Goal: Transaction & Acquisition: Purchase product/service

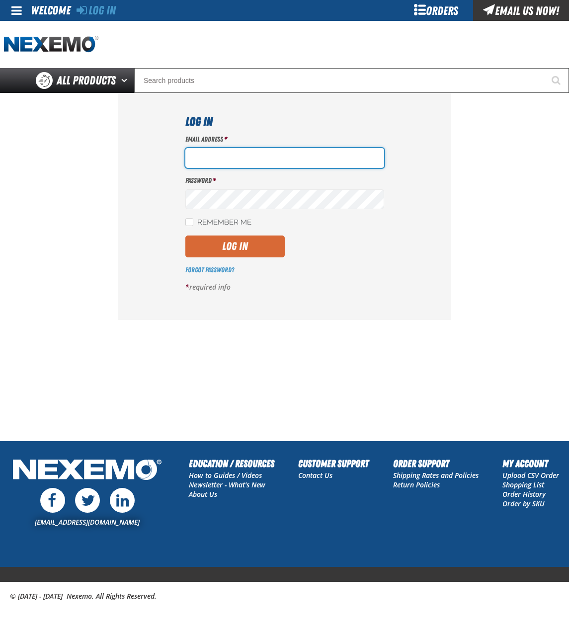
type input "[EMAIL_ADDRESS][DOMAIN_NAME]"
click at [244, 247] on button "Log In" at bounding box center [234, 247] width 99 height 22
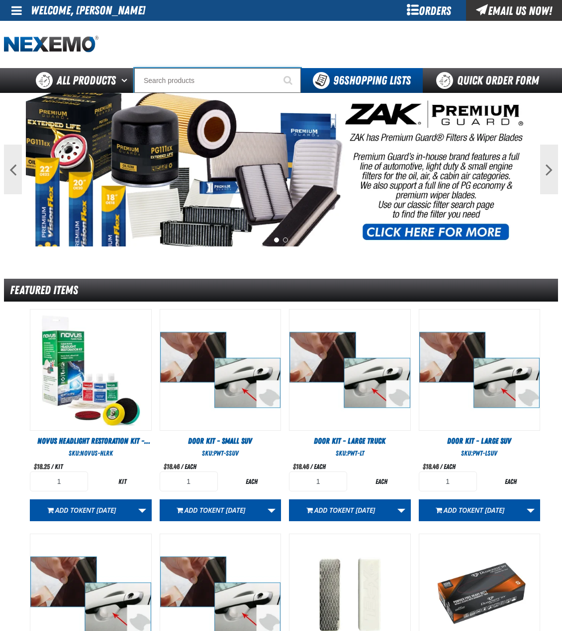
click at [238, 83] on input "Search" at bounding box center [217, 80] width 166 height 25
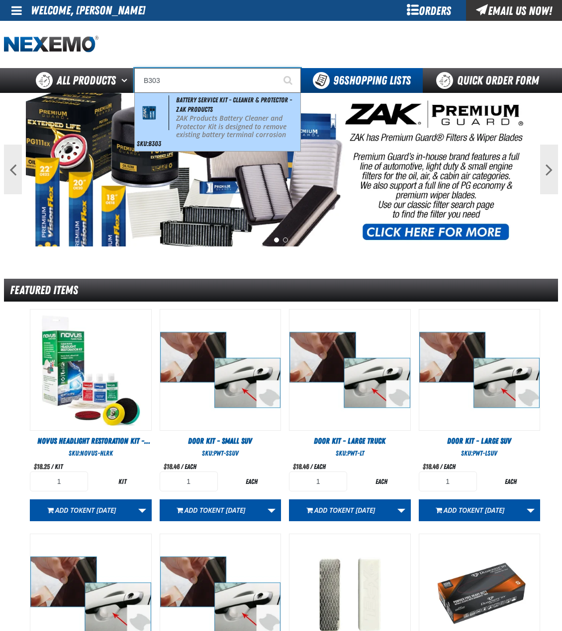
click at [247, 113] on div "Battery Service Kit - Cleaner & Protector - ZAK Products ZAK Products Battery C…" at bounding box center [217, 122] width 165 height 58
type input "Battery Service Kit - Cleaner & Protector - ZAK Products"
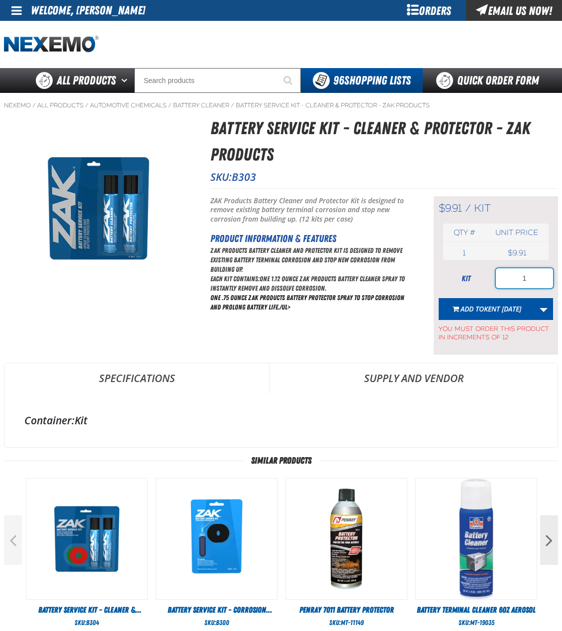
click at [537, 274] on input "1" at bounding box center [523, 278] width 57 height 20
type input "24"
click at [551, 314] on link "More Actions" at bounding box center [543, 309] width 19 height 22
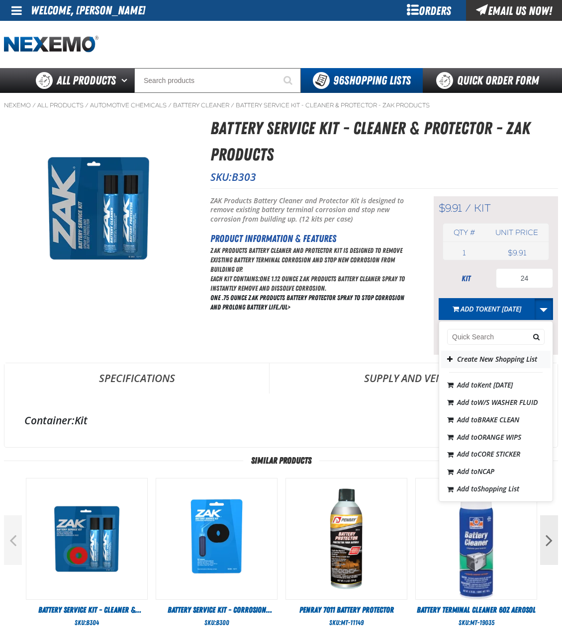
click at [501, 366] on button "Create New Shopping List" at bounding box center [495, 359] width 109 height 17
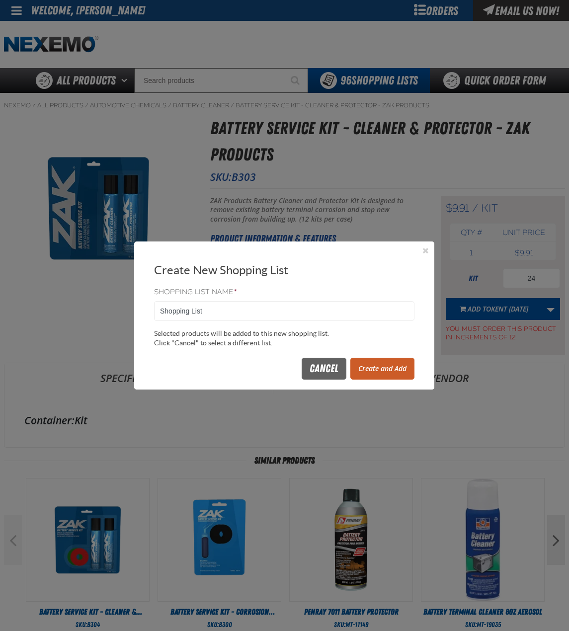
click at [373, 372] on button "Create and Add" at bounding box center [382, 369] width 64 height 22
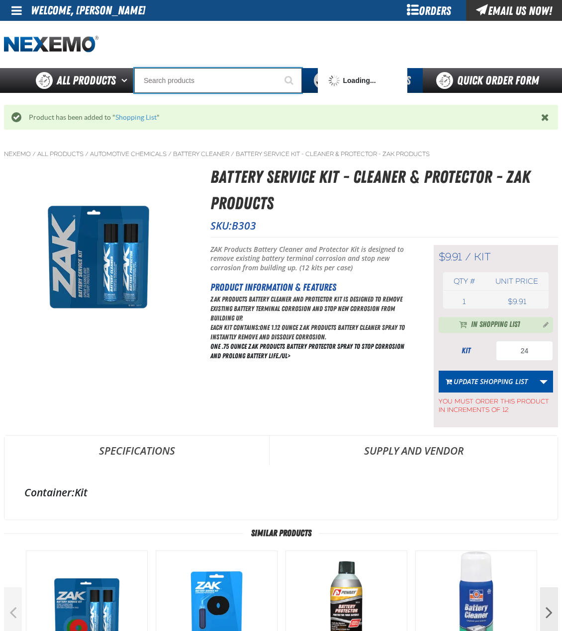
click at [244, 81] on input "Search" at bounding box center [217, 80] width 167 height 25
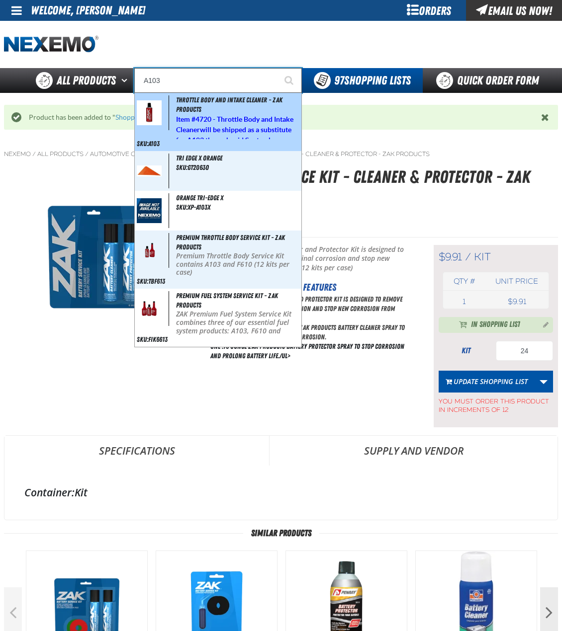
click at [268, 135] on h5 "Item # 4720 - Throttle Body and Intake Cleaner will be shipped as a substitute …" at bounding box center [237, 129] width 123 height 31
type input "Throttle Body and Intake Cleaner - ZAK Products"
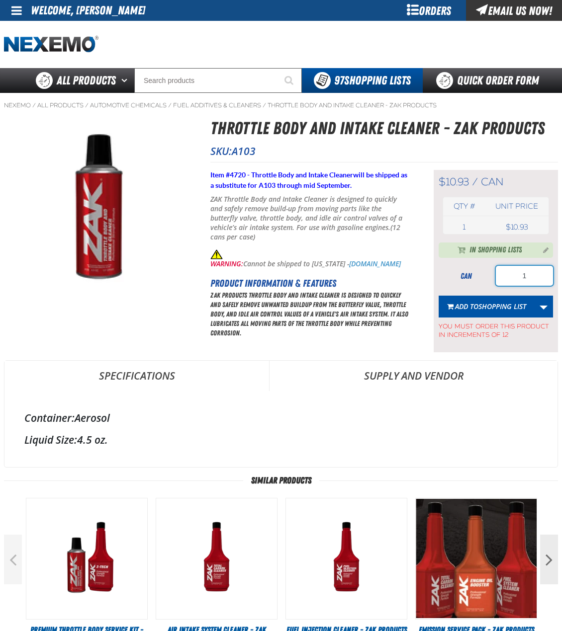
click at [541, 279] on input "1" at bounding box center [523, 276] width 57 height 20
type input "48"
click at [542, 309] on link "More Actions" at bounding box center [543, 307] width 19 height 22
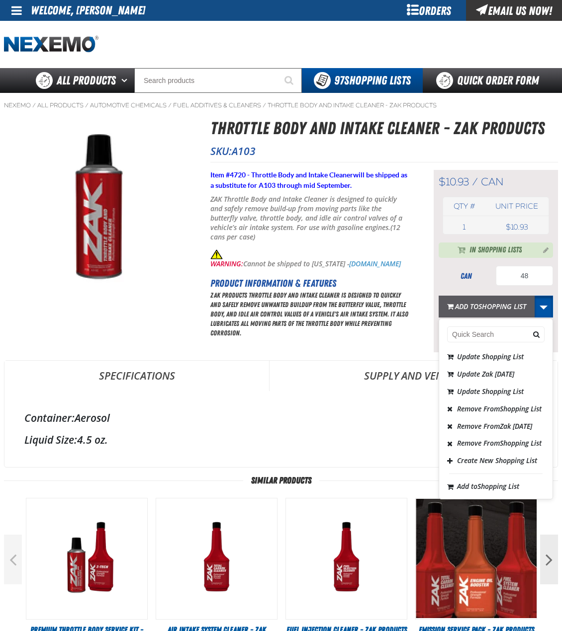
click at [490, 304] on span "Shopping List" at bounding box center [502, 306] width 48 height 9
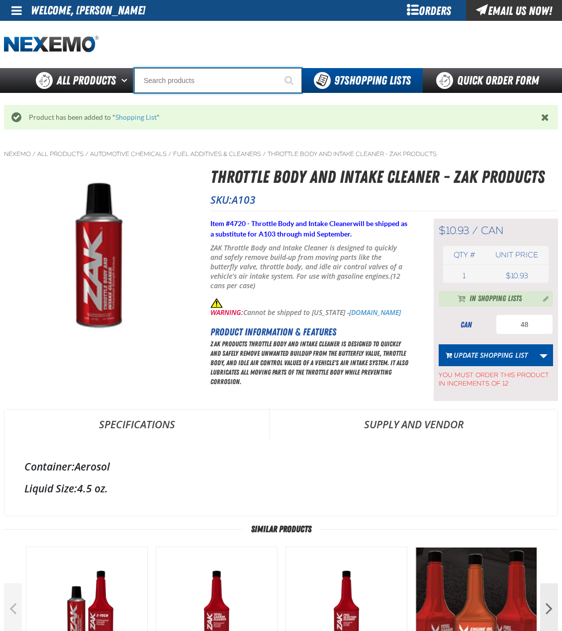
click at [220, 87] on input "Search" at bounding box center [217, 80] width 167 height 25
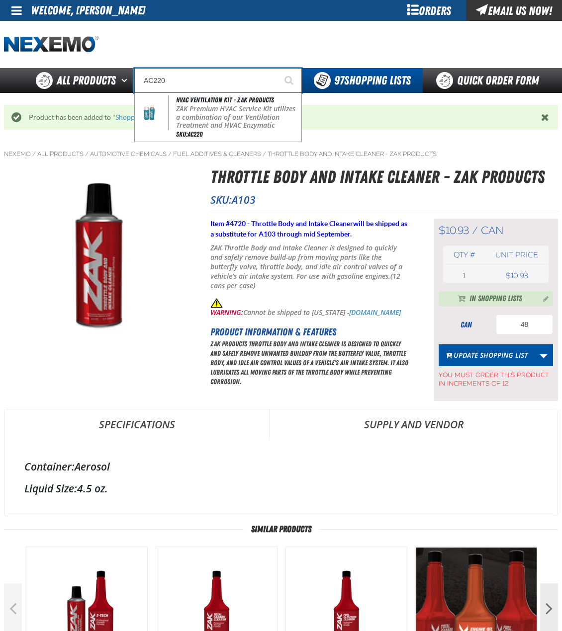
click at [213, 110] on p "ZAK Premium HVAC Service Kit utilizes a combination of our Ventilation Treatmen…" at bounding box center [237, 126] width 123 height 42
type input "HVAC Ventilation Kit - ZAK Products"
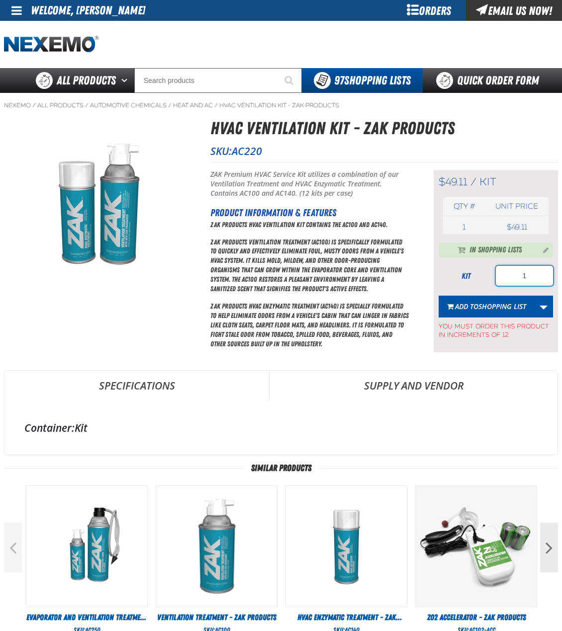
click at [519, 275] on input "1" at bounding box center [523, 276] width 57 height 20
type input "24"
click at [501, 300] on button "Add to Shopping List" at bounding box center [486, 307] width 96 height 22
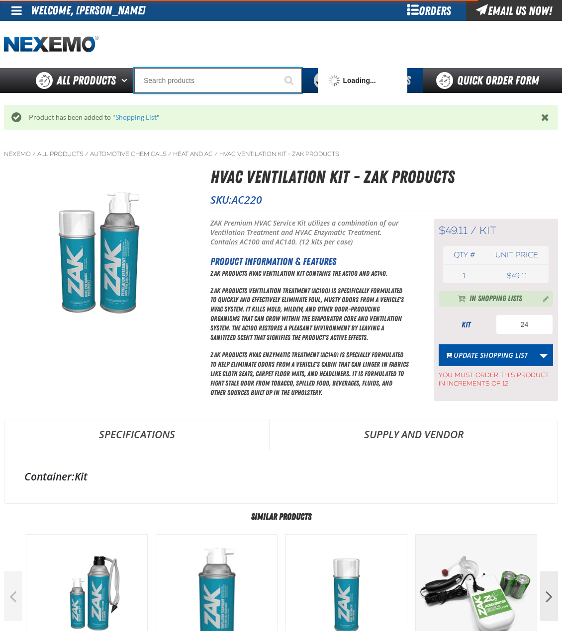
click at [240, 80] on input "Search" at bounding box center [217, 80] width 167 height 25
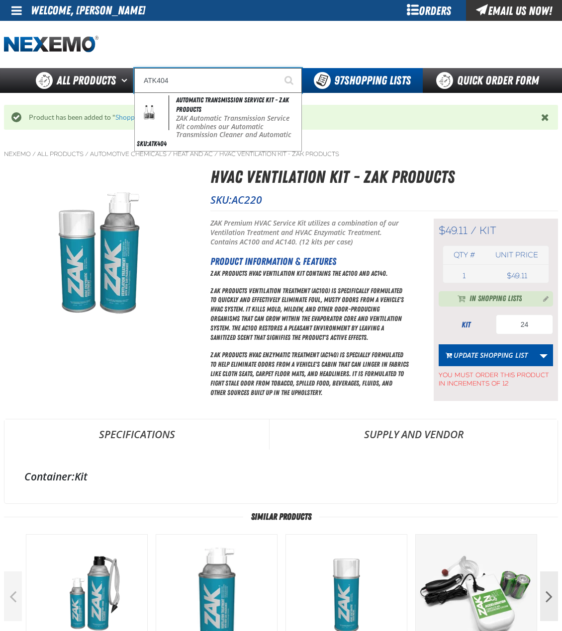
click at [243, 119] on p "ZAK Automatic Transmission Service Kit combines our Automatic Transmission Clea…" at bounding box center [237, 147] width 123 height 67
type input "Automatic Transmission Service Kit - ZAK Products"
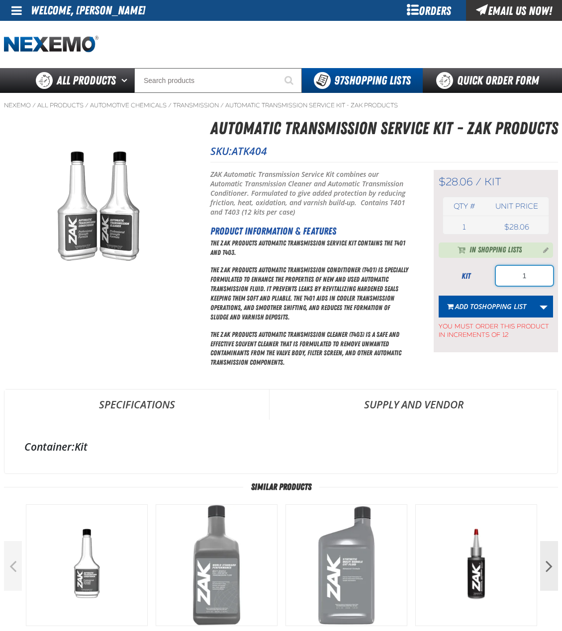
click at [540, 279] on input "1" at bounding box center [523, 276] width 57 height 20
type input "12"
click at [480, 302] on span "Shopping List" at bounding box center [502, 306] width 48 height 9
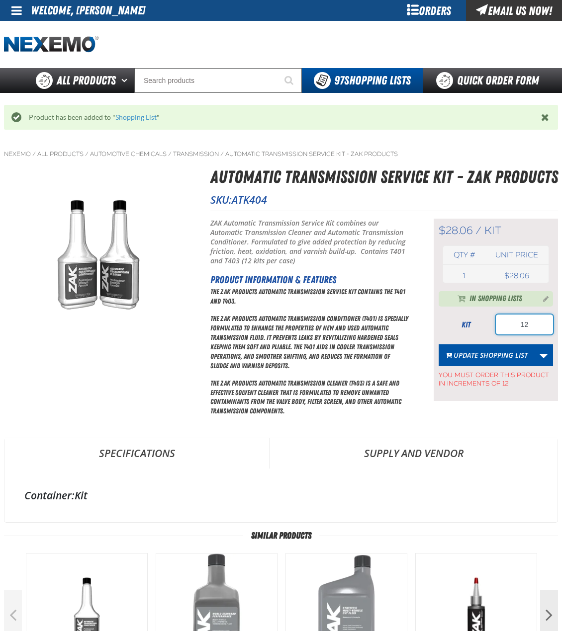
click at [530, 316] on input "12" at bounding box center [523, 325] width 57 height 20
type input "2"
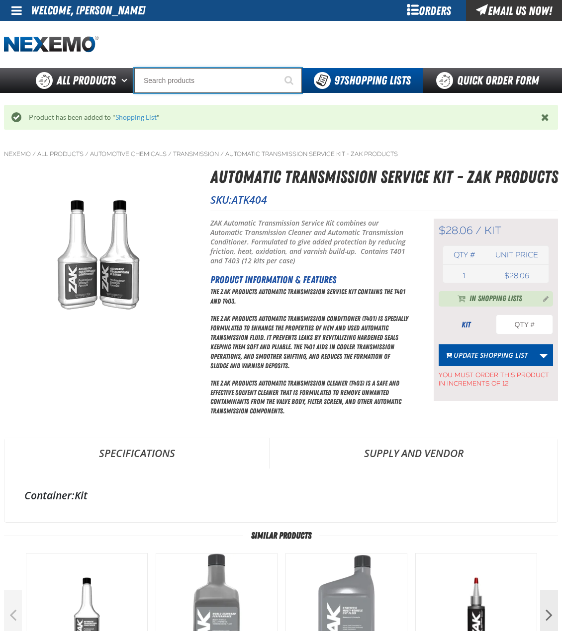
click at [196, 86] on input "Search" at bounding box center [217, 80] width 167 height 25
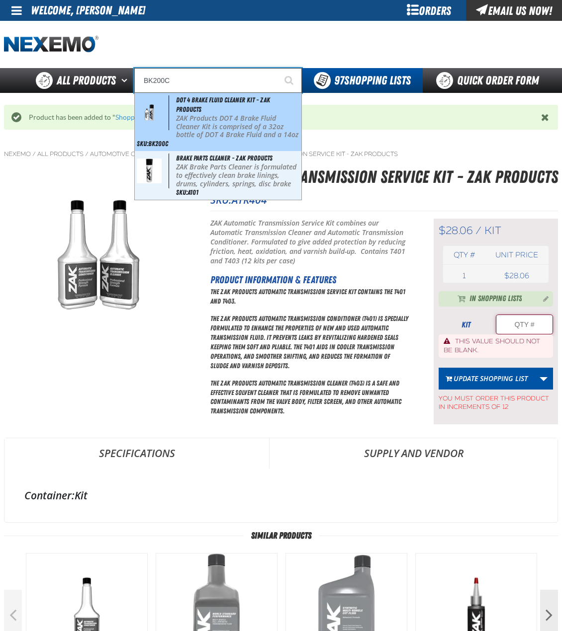
click at [189, 117] on p "ZAK Products DOT 4 Brake Fluid Cleaner Kit is comprised of a 32oz bottle of DOT…" at bounding box center [237, 130] width 123 height 33
type input "DOT 4 Brake Fluid Cleaner Kit - ZAK Products"
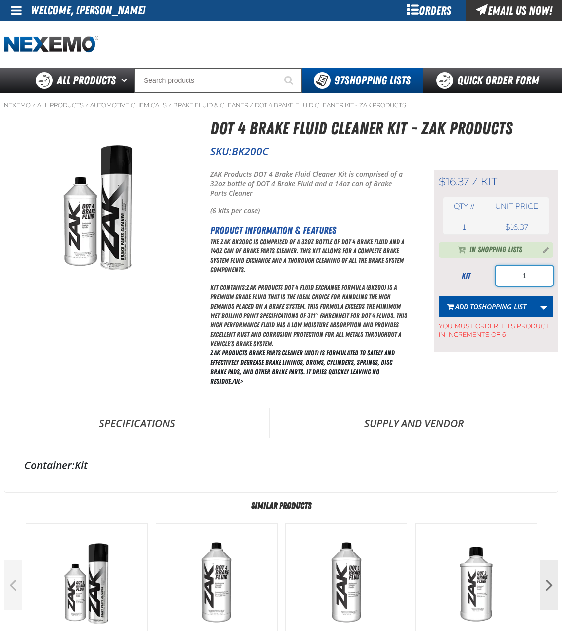
click at [539, 279] on input "1" at bounding box center [523, 276] width 57 height 20
type input "24"
click at [483, 301] on button "Add to Shopping List" at bounding box center [486, 307] width 96 height 22
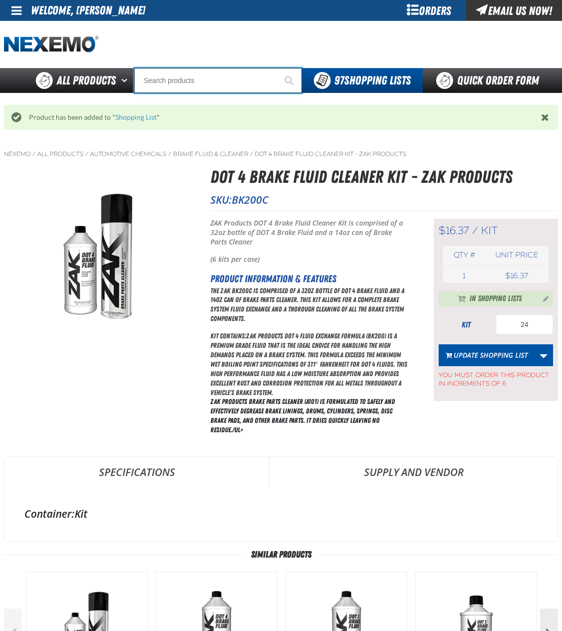
click at [200, 84] on input "Search" at bounding box center [217, 80] width 167 height 25
type input "C"
type input "C Alkaline Battery 1.5 Volt (12 per pack)"
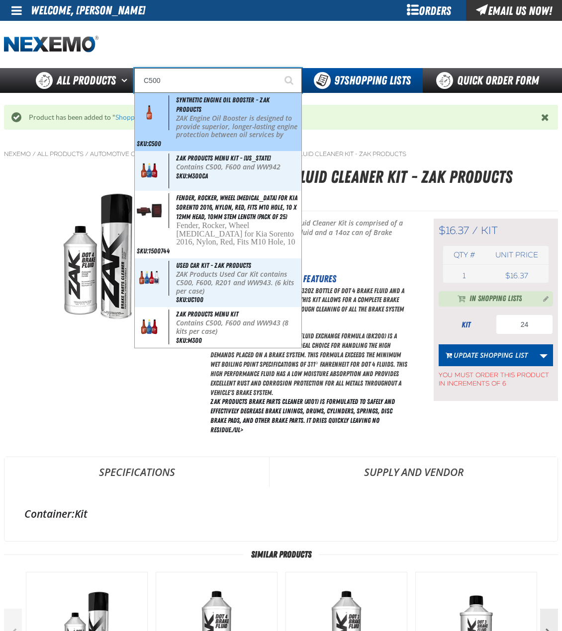
click at [207, 112] on div "Synthetic Engine Oil Booster - ZAK Products ZAK Engine Oil Booster is designed …" at bounding box center [218, 122] width 166 height 58
type input "Synthetic Engine Oil Booster - ZAK Products"
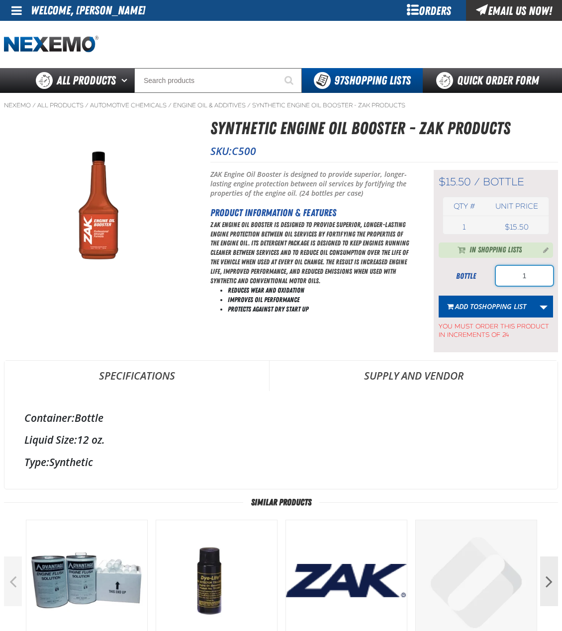
click at [527, 281] on input "1" at bounding box center [523, 276] width 57 height 20
type input "96"
click at [483, 309] on span "Shopping List" at bounding box center [502, 306] width 48 height 9
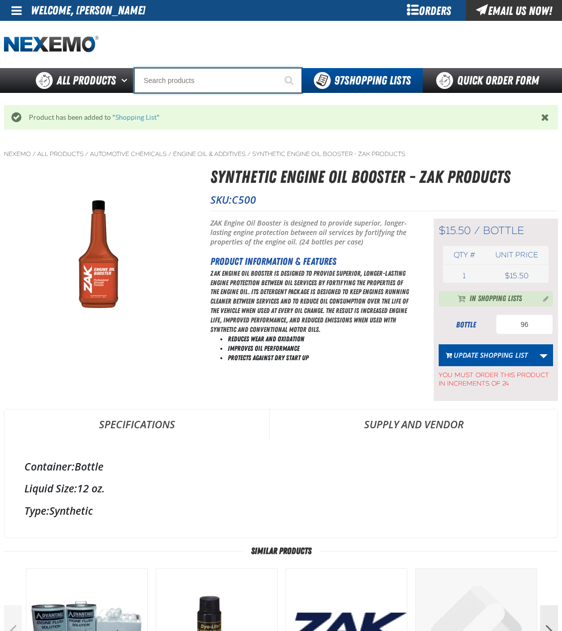
click at [195, 82] on input "Search" at bounding box center [217, 80] width 167 height 25
type input "C"
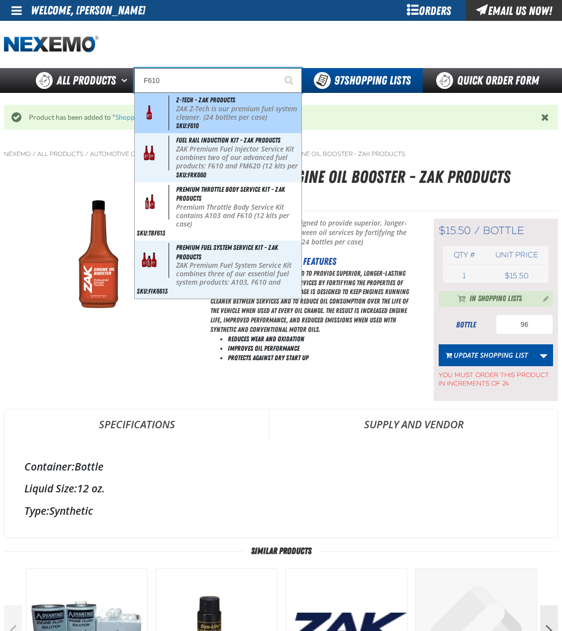
click at [199, 100] on span "Z-Tech - ZAK Products" at bounding box center [205, 100] width 59 height 8
type input "Z-Tech - ZAK Products"
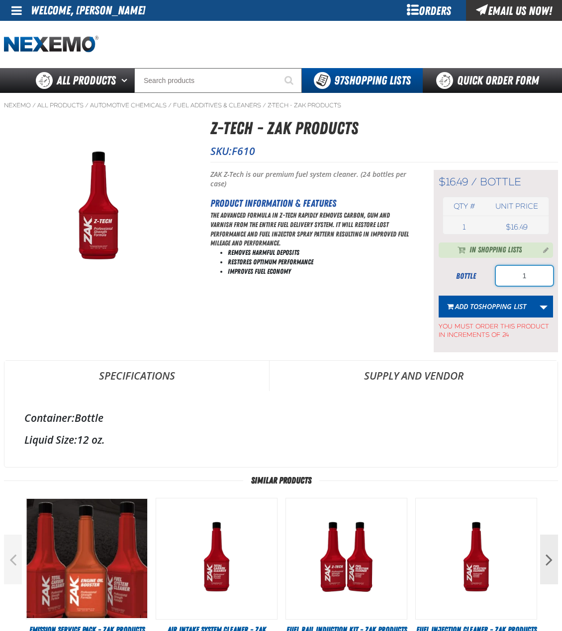
click at [535, 276] on input "1" at bounding box center [523, 276] width 57 height 20
type input "96"
click at [503, 309] on span "Shopping List" at bounding box center [502, 306] width 48 height 9
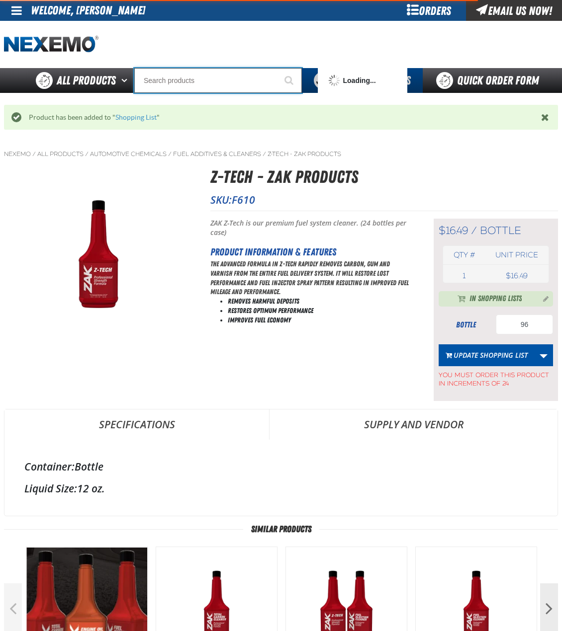
click at [180, 77] on input "Search" at bounding box center [217, 80] width 167 height 25
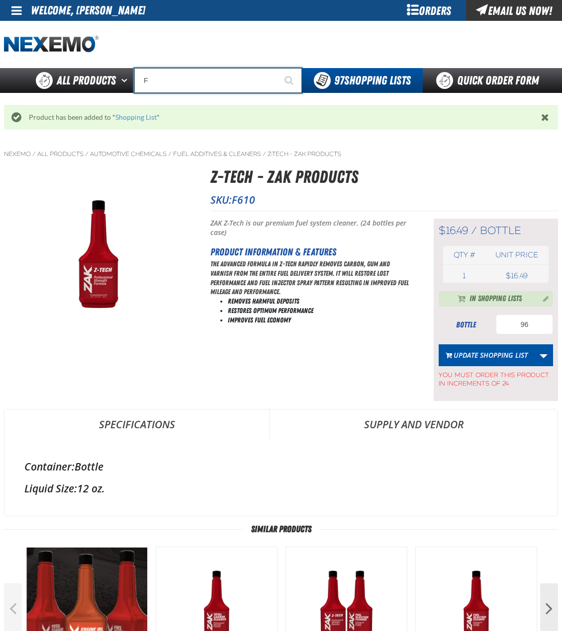
type input "FR"
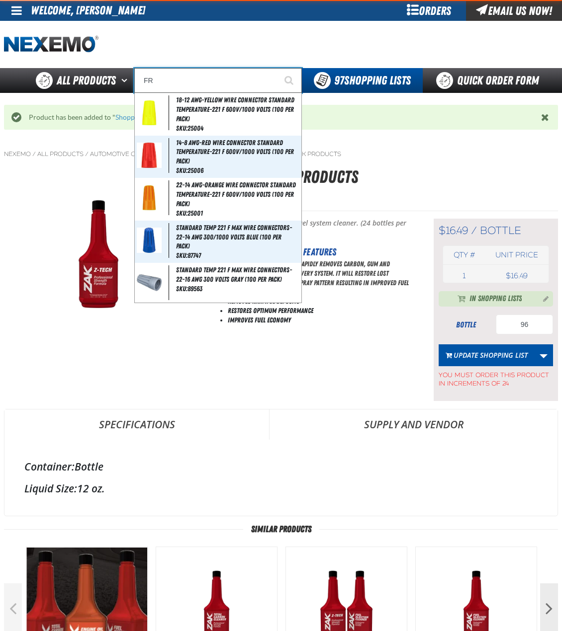
type input "FROM"
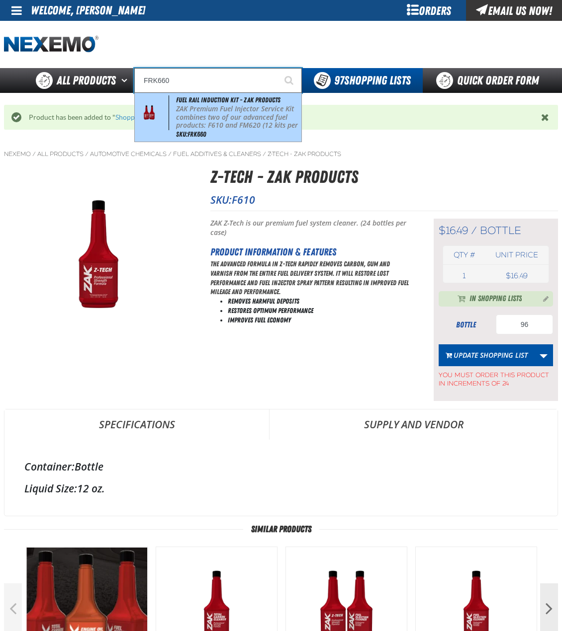
click at [211, 102] on span "Fuel Rail Induction Kit - ZAK Products" at bounding box center [228, 100] width 104 height 8
type input "Fuel Rail Induction Kit - ZAK Products"
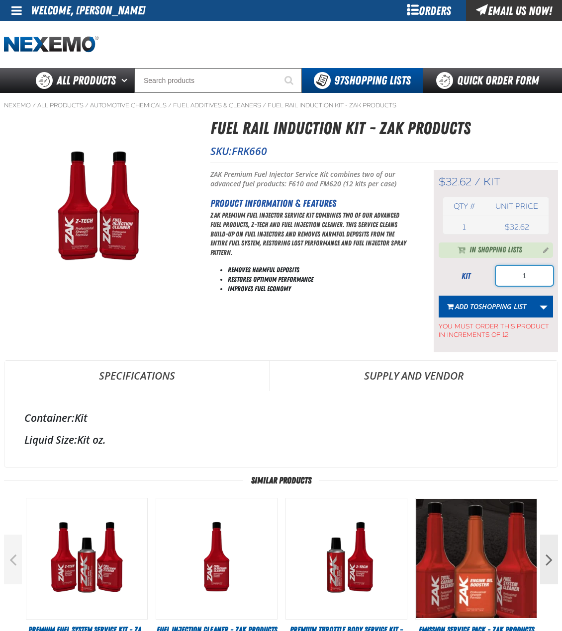
click at [526, 273] on input "1" at bounding box center [523, 276] width 57 height 20
type input "24"
click at [488, 299] on button "Add to Shopping List" at bounding box center [486, 307] width 96 height 22
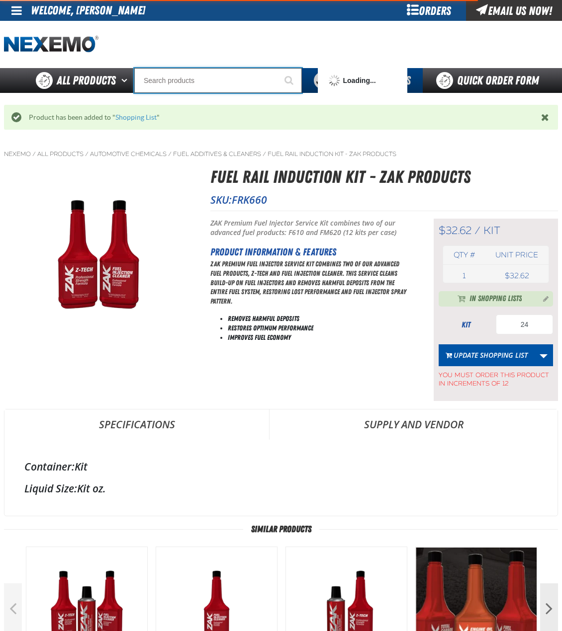
click at [223, 81] on input "Search" at bounding box center [217, 80] width 167 height 25
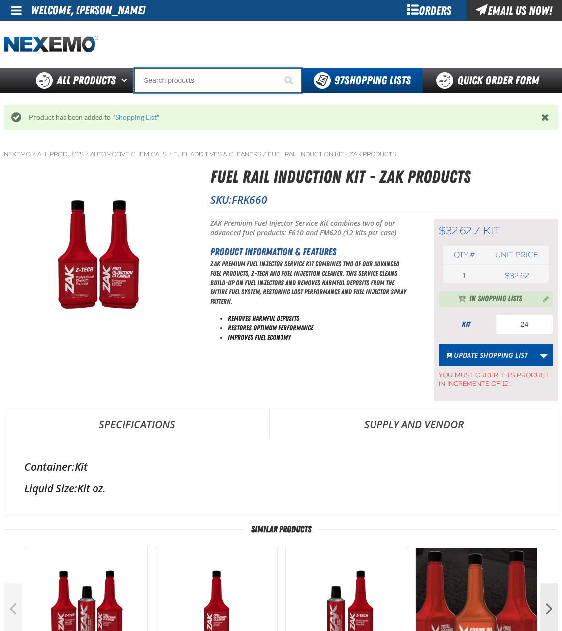
click at [223, 81] on input "Search" at bounding box center [217, 80] width 167 height 25
type input "R"
type input "ROADSIDE R"
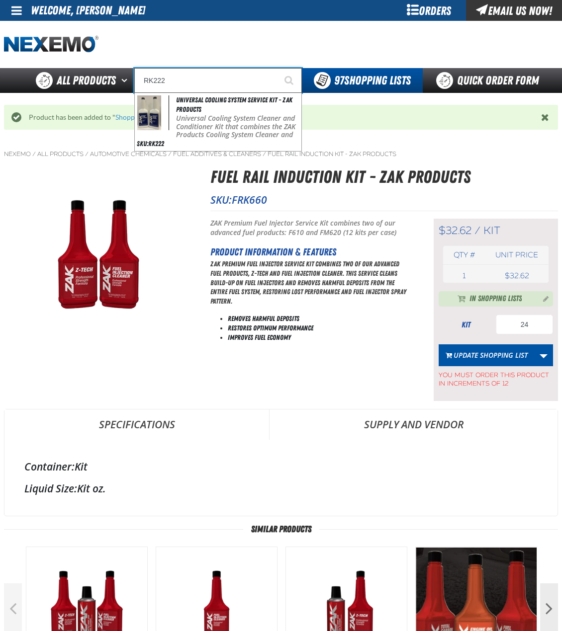
click at [210, 114] on p "Universal Cooling System Cleaner and Conditioner Kit that combines the ZAK Prod…" at bounding box center [237, 143] width 123 height 59
type input "Universal Cooling System Service Kit - ZAK Products"
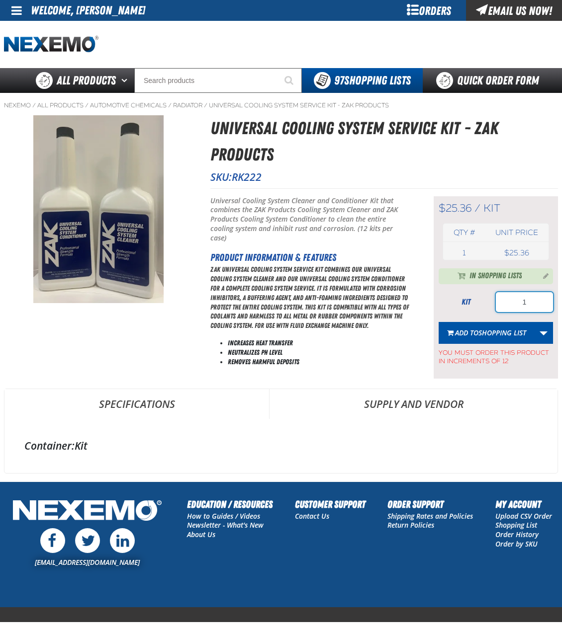
click at [540, 308] on input "1" at bounding box center [523, 302] width 57 height 20
type input "48"
click at [490, 332] on span "Shopping List" at bounding box center [502, 332] width 48 height 9
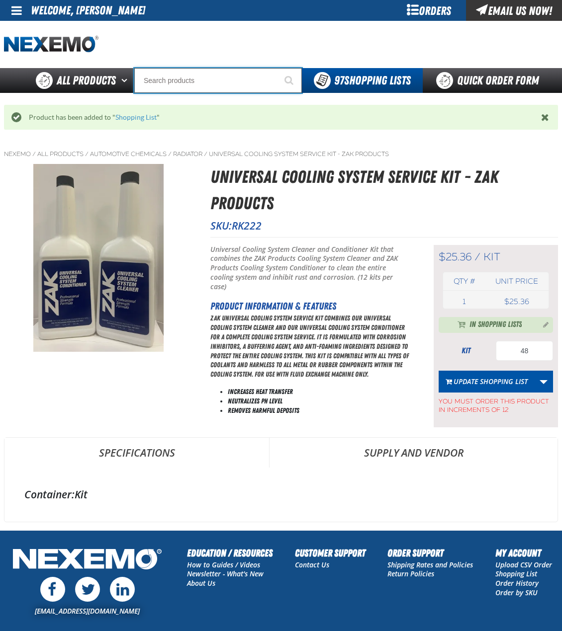
click at [227, 75] on input "Search" at bounding box center [217, 80] width 167 height 25
click at [225, 77] on input "Search" at bounding box center [217, 80] width 167 height 25
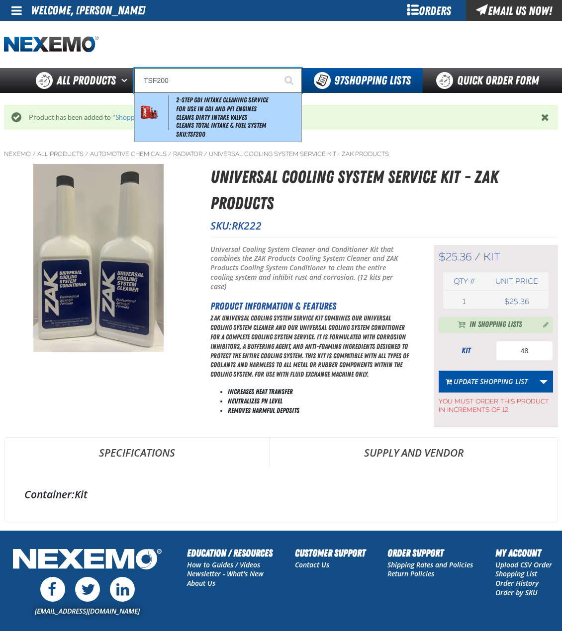
click at [211, 112] on li "For Use in GDI and PFI Engines" at bounding box center [237, 109] width 123 height 8
type input "2-Step GDI Intake Cleaning Service"
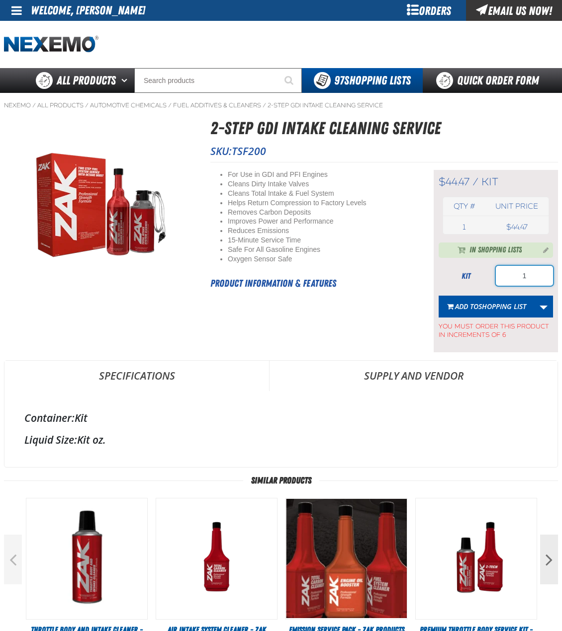
click at [526, 280] on input "1" at bounding box center [523, 276] width 57 height 20
type input "12"
click at [481, 300] on button "Add to Shopping List" at bounding box center [486, 307] width 96 height 22
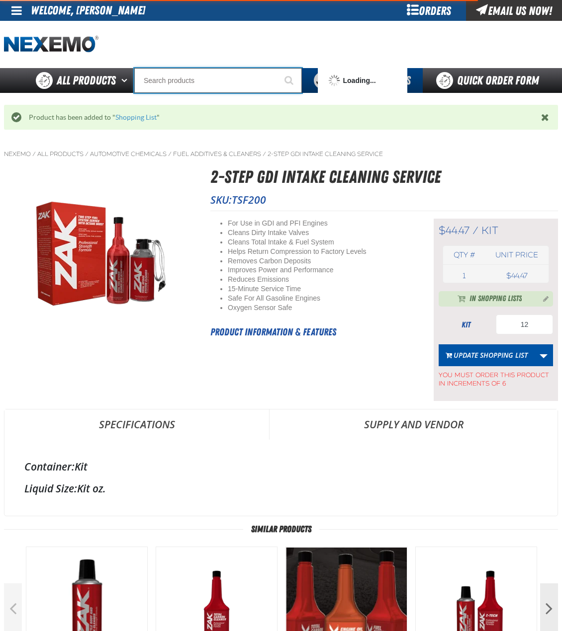
click at [217, 81] on input "Search" at bounding box center [217, 80] width 167 height 25
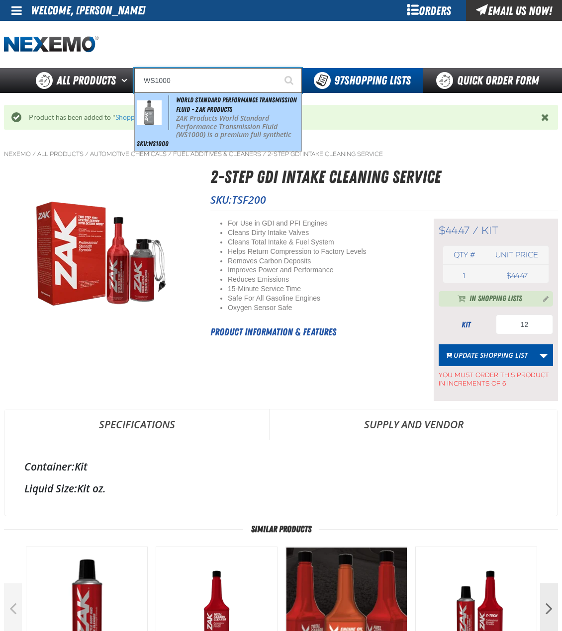
click at [209, 126] on p "ZAK Products World Standard Performance Transmission Fluid (WS1000) is a premiu…" at bounding box center [237, 139] width 123 height 50
type input "World Standard Performance Transmission Fluid - ZAK Products"
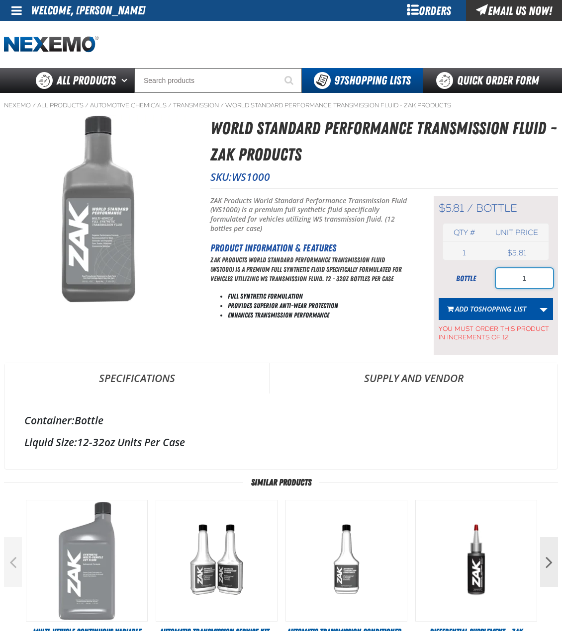
click at [535, 273] on input "1" at bounding box center [523, 278] width 57 height 20
type input "72"
click at [490, 302] on button "Add to Shopping List" at bounding box center [486, 309] width 96 height 22
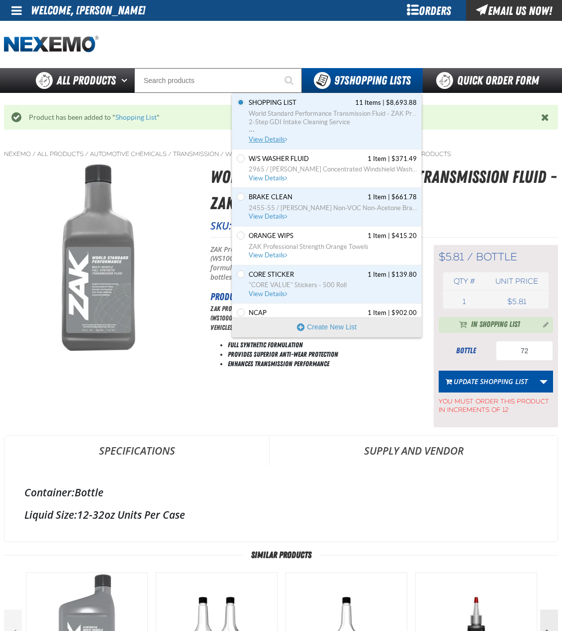
click at [332, 115] on span "World Standard Performance Transmission Fluid - ZAK Products" at bounding box center [332, 113] width 168 height 9
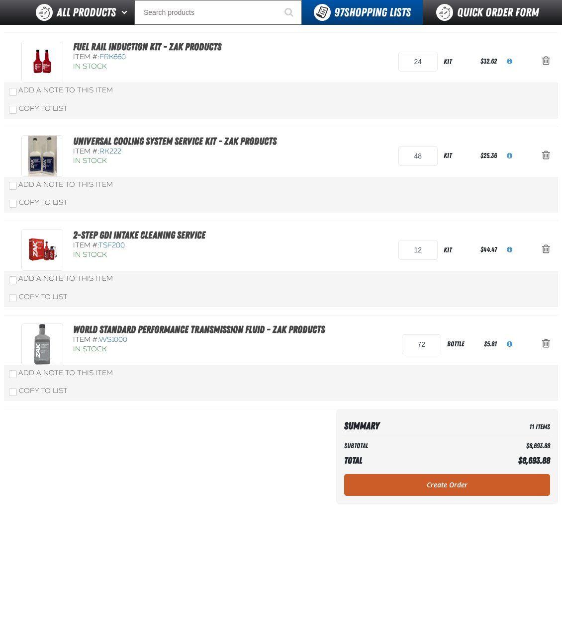
scroll to position [927, 0]
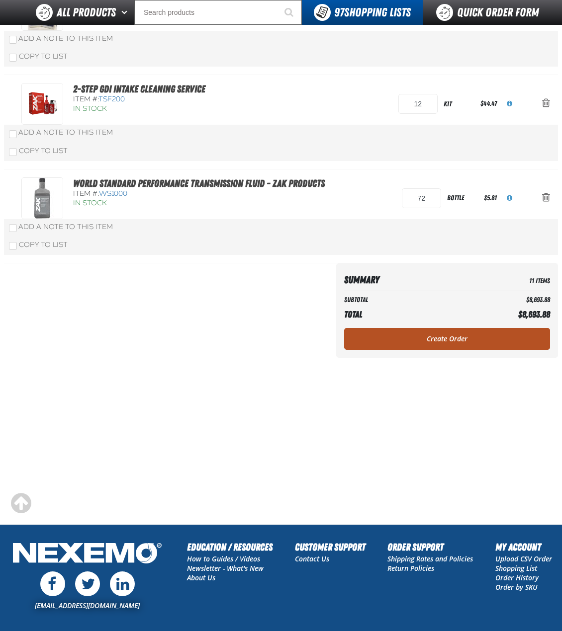
click at [459, 341] on link "Create Order" at bounding box center [447, 339] width 206 height 22
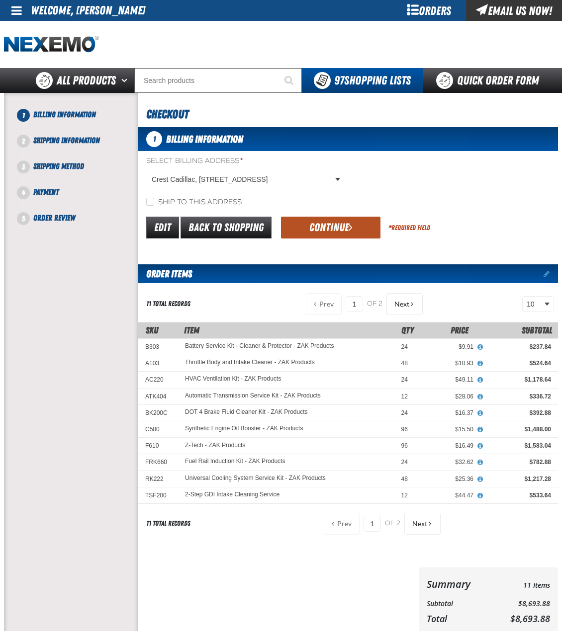
click at [307, 229] on button "Continue" at bounding box center [330, 228] width 99 height 22
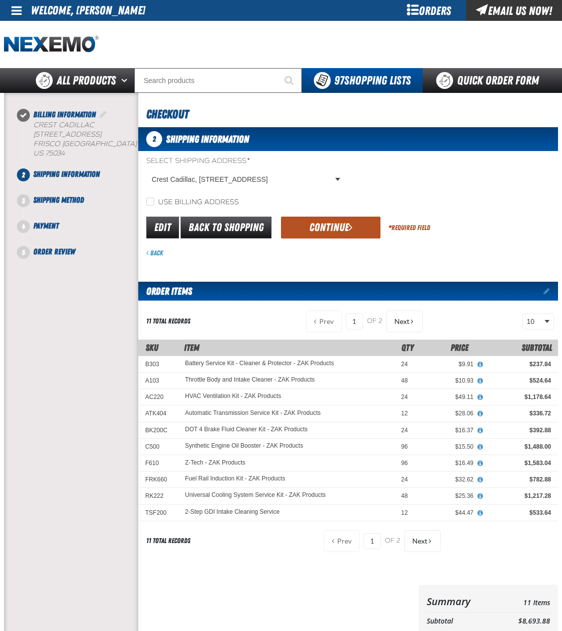
click at [340, 228] on button "Continue" at bounding box center [330, 228] width 99 height 22
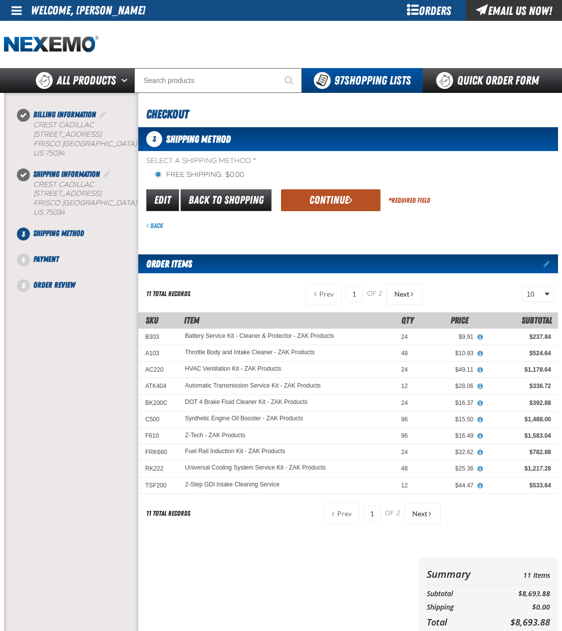
click at [352, 208] on button "Continue" at bounding box center [330, 200] width 99 height 22
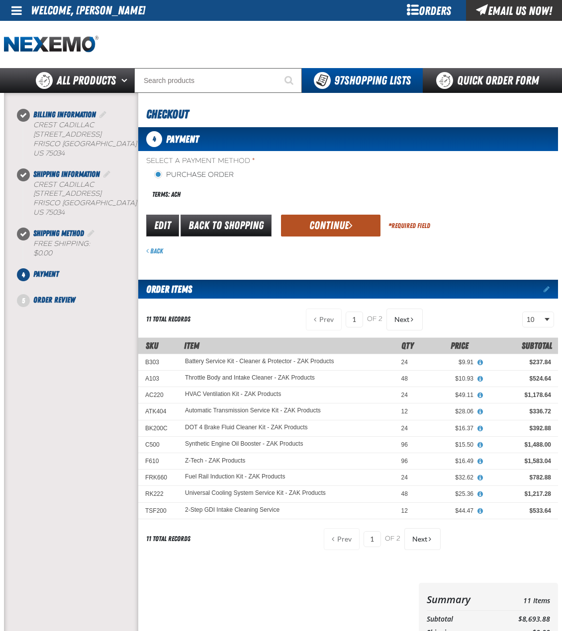
click at [349, 227] on span "submit" at bounding box center [350, 225] width 4 height 11
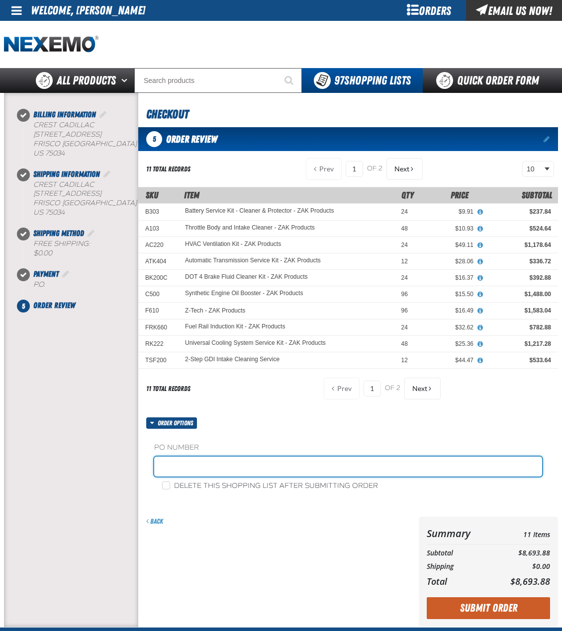
click at [220, 464] on input "text" at bounding box center [348, 467] width 388 height 20
type input "ZAK081925"
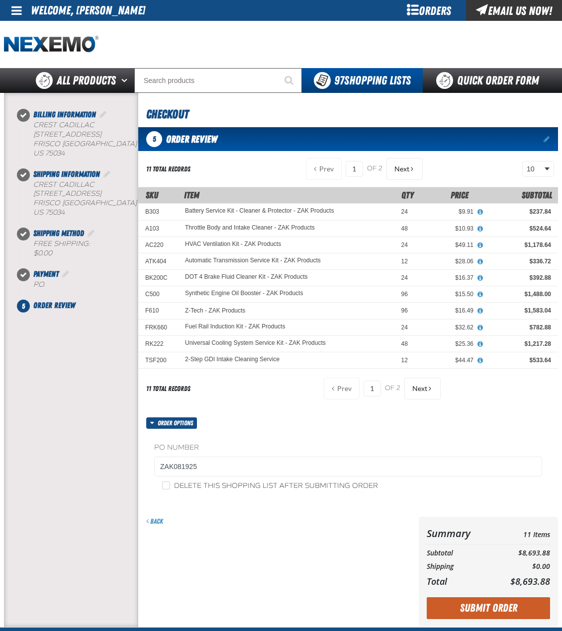
click at [194, 485] on label "Delete this shopping list after submitting order" at bounding box center [270, 486] width 216 height 9
click at [170, 485] on input "Delete this shopping list after submitting order" at bounding box center [166, 486] width 8 height 8
checkbox input "true"
click at [484, 619] on button "Submit Order" at bounding box center [487, 608] width 123 height 22
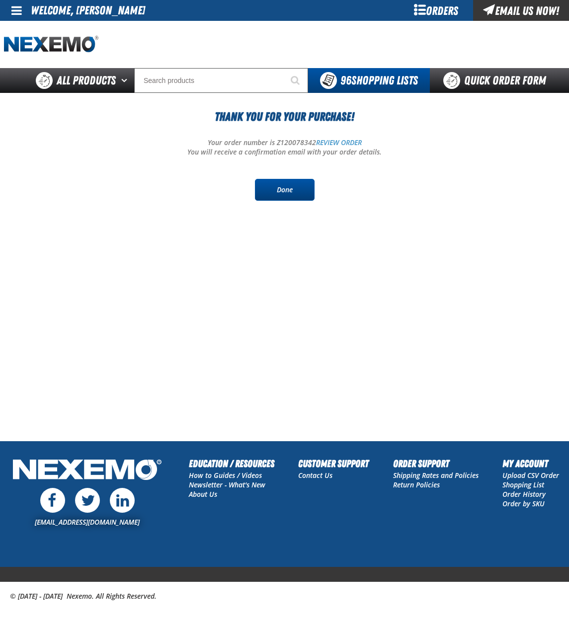
click at [274, 188] on link "Done" at bounding box center [285, 190] width 60 height 22
